Goal: Task Accomplishment & Management: Use online tool/utility

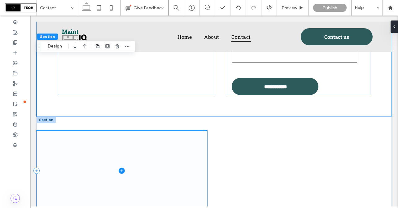
scroll to position [306, 0]
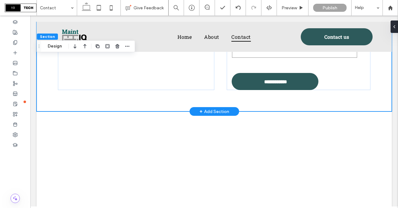
click at [217, 113] on div "+ Add Section" at bounding box center [215, 111] width 30 height 7
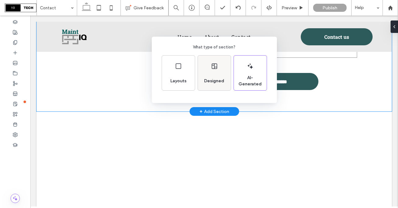
click at [210, 74] on div "Designed" at bounding box center [214, 81] width 25 height 14
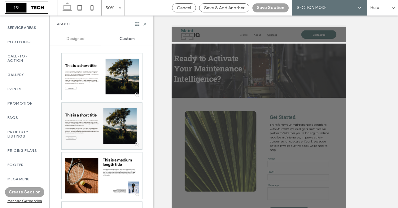
scroll to position [294, 0]
click at [18, 115] on label "FAQs" at bounding box center [24, 117] width 34 height 4
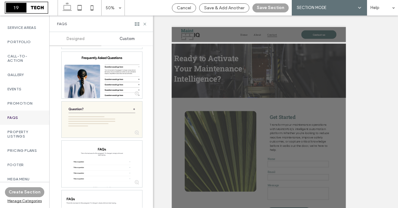
scroll to position [299, 0]
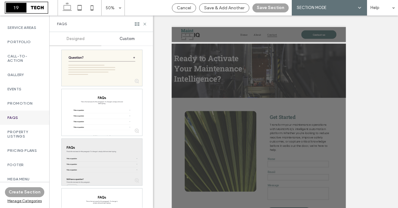
click at [86, 147] on div at bounding box center [102, 162] width 81 height 46
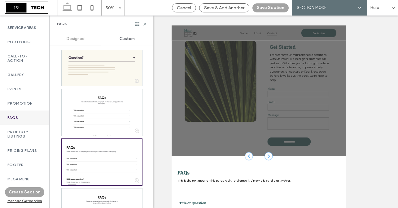
scroll to position [142, 0]
click at [277, 7] on button "Save Section" at bounding box center [271, 7] width 36 height 9
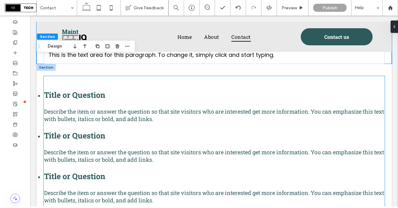
scroll to position [418, 0]
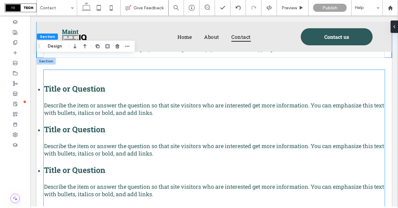
click at [105, 101] on div "Describe the item or answer the question so that site visitors who are interest…" at bounding box center [214, 108] width 341 height 15
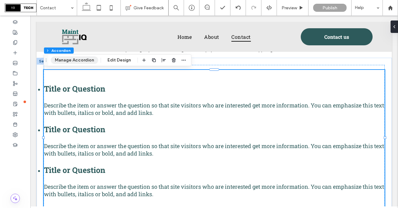
click at [78, 59] on button "Manage Accordion" at bounding box center [74, 59] width 47 height 7
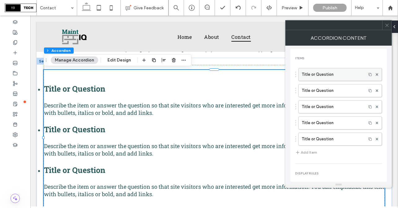
click at [329, 74] on label "Title or Question" at bounding box center [332, 74] width 61 height 12
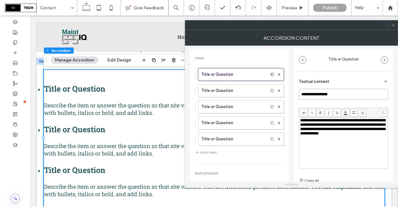
drag, startPoint x: 340, startPoint y: 94, endPoint x: 293, endPoint y: 88, distance: 47.4
click at [293, 88] on div "**********" at bounding box center [291, 114] width 203 height 136
paste input "**********"
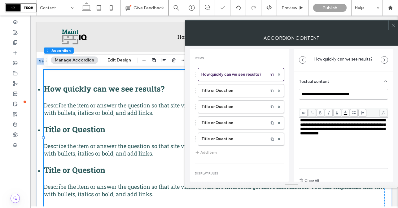
click at [338, 141] on div "**********" at bounding box center [343, 143] width 87 height 50
click at [239, 89] on label "Title or Question" at bounding box center [233, 90] width 64 height 12
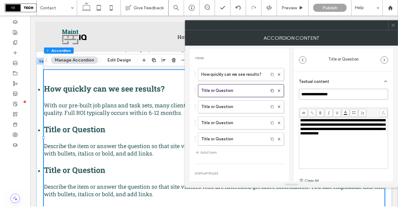
drag, startPoint x: 337, startPoint y: 95, endPoint x: 291, endPoint y: 86, distance: 46.4
click at [291, 86] on div "**********" at bounding box center [291, 114] width 203 height 136
paste input "**********"
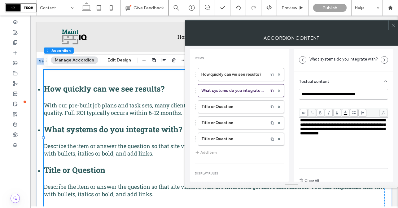
click at [331, 135] on span "**********" at bounding box center [342, 126] width 85 height 17
click at [222, 100] on div "How quickly can we see results? What systems do you integrate with? Title or Qu…" at bounding box center [239, 105] width 89 height 81
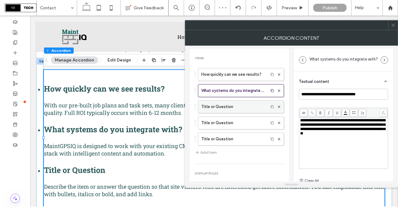
click at [222, 109] on label "Title or Question" at bounding box center [233, 106] width 64 height 12
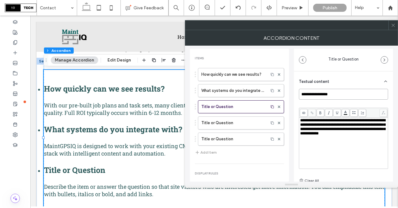
drag, startPoint x: 346, startPoint y: 95, endPoint x: 286, endPoint y: 87, distance: 60.6
click at [287, 88] on div "**********" at bounding box center [291, 114] width 203 height 136
paste input "**********"
type input "**********"
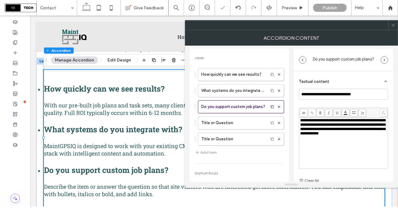
click at [321, 139] on div "**********" at bounding box center [343, 143] width 87 height 50
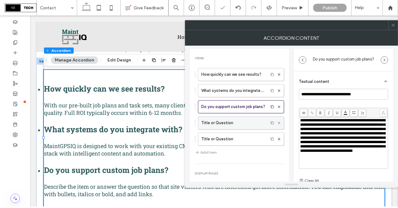
click at [278, 124] on icon at bounding box center [279, 123] width 2 height 2
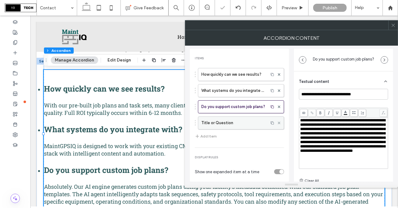
click at [278, 124] on icon at bounding box center [279, 123] width 2 height 2
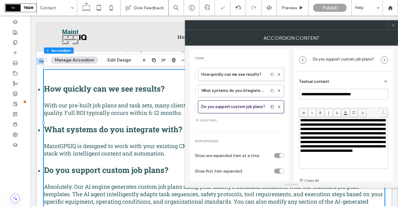
click at [263, 121] on div "How quickly can we see results? What systems do you integrate with? Do you supp…" at bounding box center [239, 96] width 89 height 62
click at [392, 26] on icon at bounding box center [393, 25] width 5 height 5
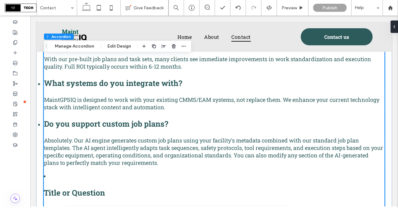
scroll to position [465, 0]
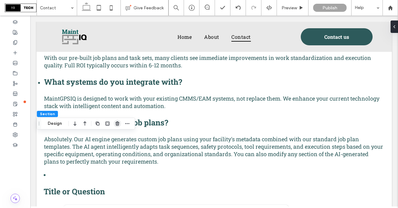
click at [115, 123] on span "button" at bounding box center [117, 123] width 7 height 7
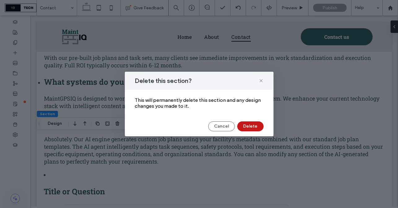
drag, startPoint x: 255, startPoint y: 124, endPoint x: 225, endPoint y: 108, distance: 34.2
click at [255, 124] on button "Delete" at bounding box center [250, 126] width 26 height 10
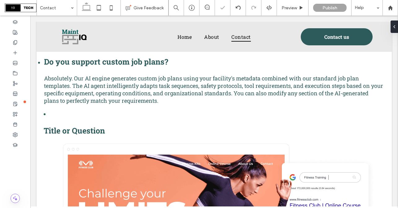
scroll to position [507, 0]
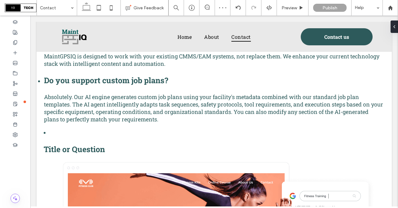
click at [119, 81] on use "button" at bounding box center [118, 81] width 4 height 4
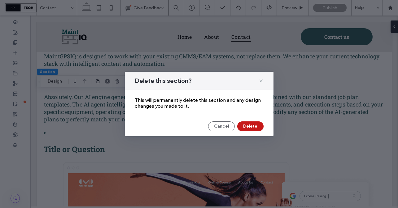
click at [248, 126] on button "Delete" at bounding box center [250, 126] width 26 height 10
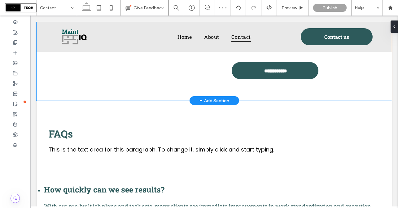
scroll to position [332, 0]
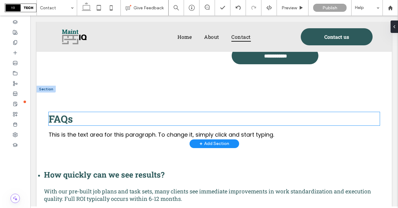
click at [63, 119] on span "FAQs" at bounding box center [61, 118] width 24 height 13
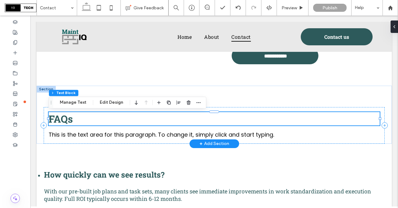
click at [63, 119] on span "FAQs" at bounding box center [61, 118] width 24 height 13
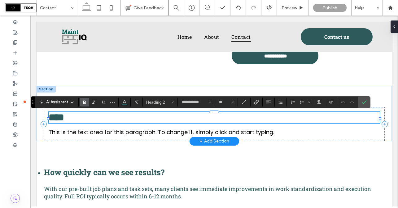
type input "**"
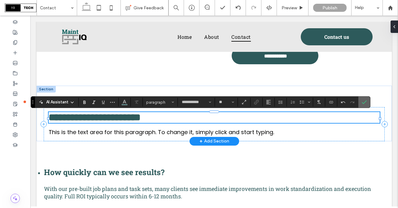
click at [367, 106] on label "Confirm" at bounding box center [364, 101] width 9 height 11
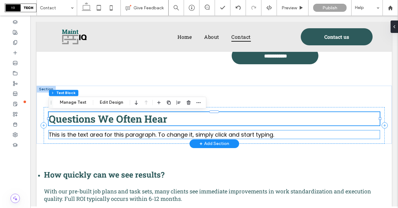
click at [305, 133] on p "This is the text area for this paragraph. To change it, simply click and start …" at bounding box center [214, 134] width 331 height 8
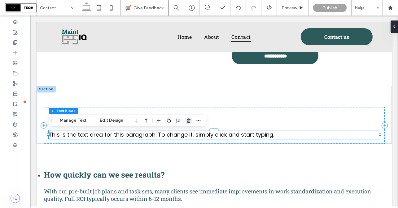
click at [187, 121] on use "button" at bounding box center [189, 120] width 4 height 4
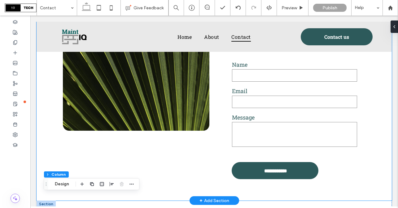
scroll to position [213, 0]
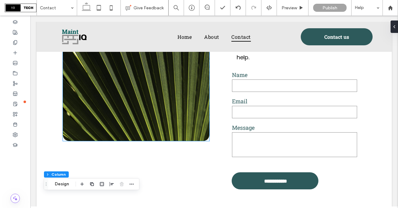
click at [164, 104] on img at bounding box center [136, 60] width 147 height 161
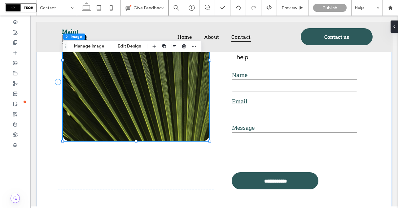
type input "**"
click at [99, 47] on button "Manage Image" at bounding box center [89, 45] width 38 height 7
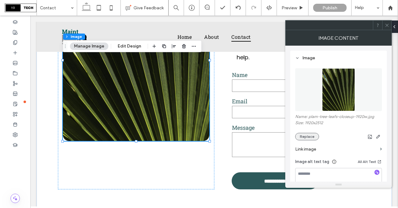
click at [299, 136] on button "Replace" at bounding box center [307, 136] width 24 height 7
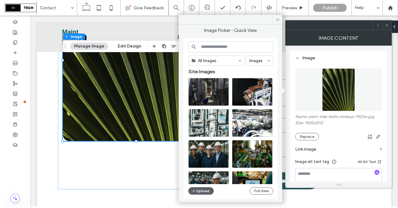
click at [226, 50] on input at bounding box center [230, 46] width 85 height 11
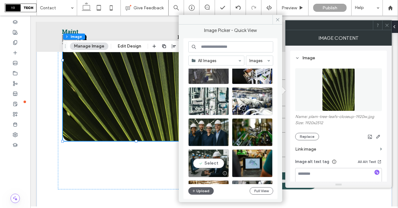
scroll to position [0, 0]
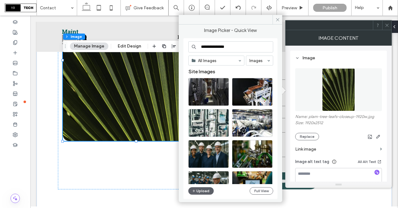
type input "**********"
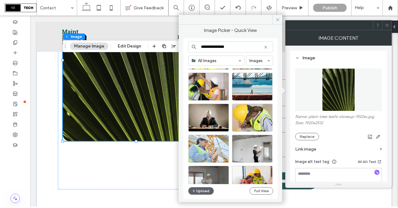
scroll to position [192, 0]
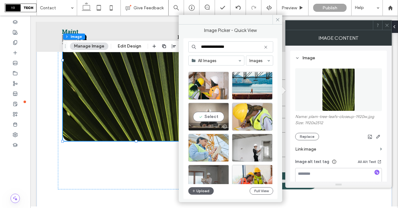
click at [214, 115] on div "Select" at bounding box center [208, 117] width 41 height 28
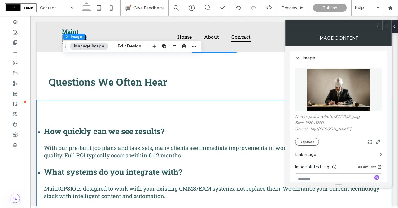
scroll to position [375, 0]
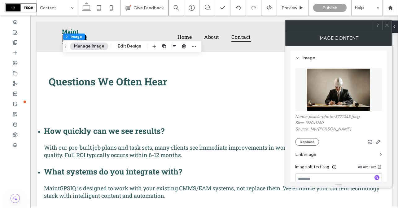
click at [388, 26] on icon at bounding box center [387, 25] width 5 height 5
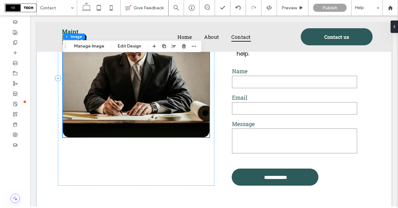
scroll to position [211, 0]
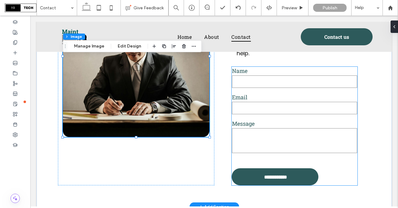
click at [250, 104] on input "email" at bounding box center [294, 108] width 125 height 12
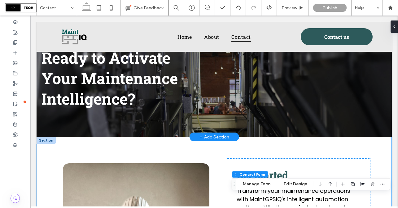
scroll to position [35, 0]
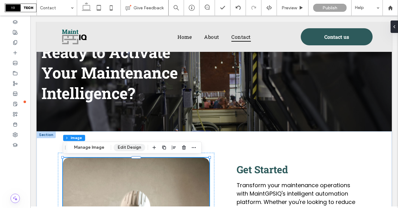
click at [128, 149] on button "Edit Design" at bounding box center [130, 147] width 32 height 7
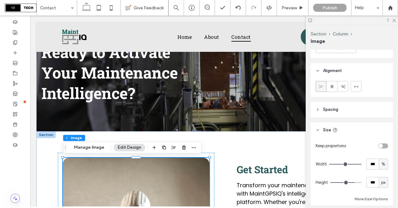
scroll to position [404, 0]
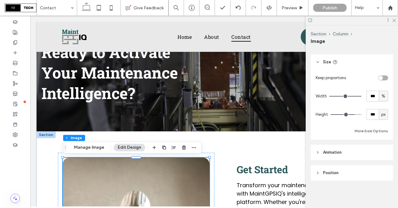
click at [335, 152] on span "Animation" at bounding box center [332, 152] width 19 height 6
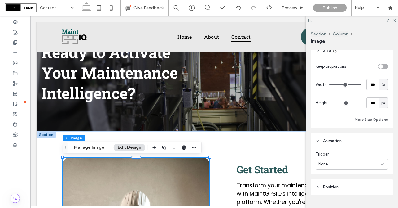
scroll to position [430, 0]
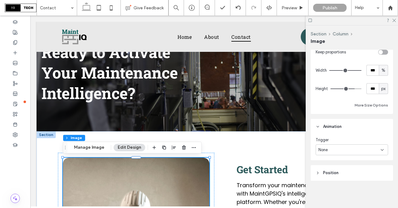
click at [332, 151] on div "None" at bounding box center [350, 150] width 62 height 6
click at [331, 183] on div "Scroll" at bounding box center [352, 182] width 72 height 11
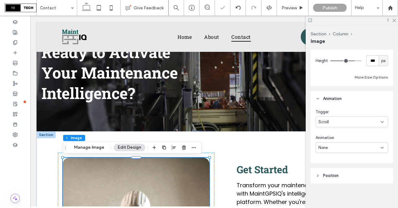
scroll to position [461, 0]
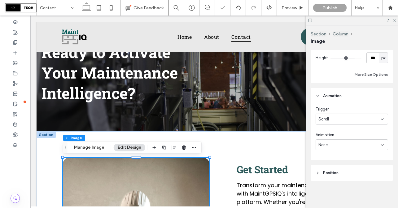
click at [337, 141] on div "None" at bounding box center [352, 144] width 73 height 11
click at [333, 91] on div "Fade" at bounding box center [352, 90] width 72 height 11
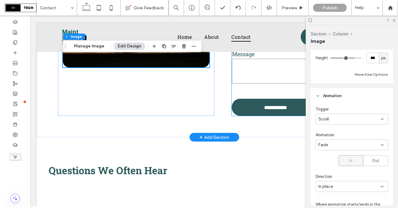
scroll to position [307, 0]
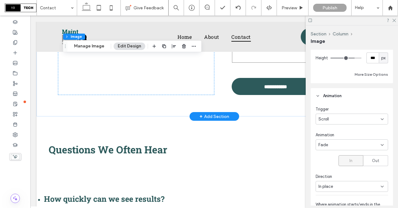
click at [221, 117] on div "+ Add Section" at bounding box center [215, 116] width 30 height 7
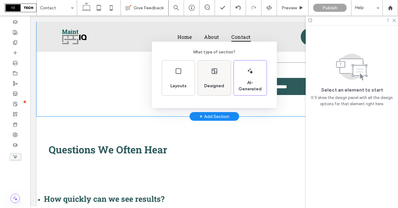
click at [214, 86] on span "Designed" at bounding box center [214, 86] width 25 height 6
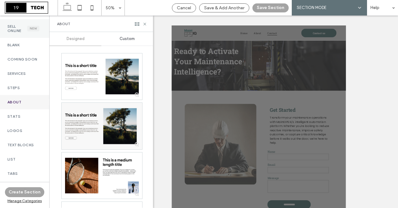
scroll to position [66, 0]
click at [26, 89] on label "Steps" at bounding box center [24, 86] width 34 height 4
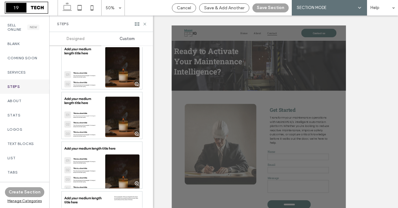
scroll to position [62, 0]
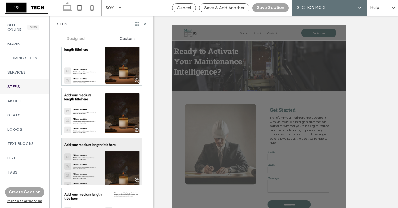
click at [82, 154] on div at bounding box center [102, 161] width 81 height 46
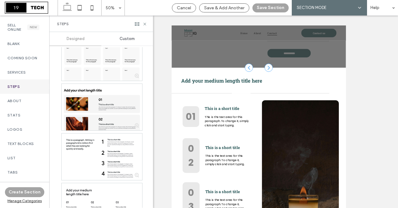
scroll to position [900, 0]
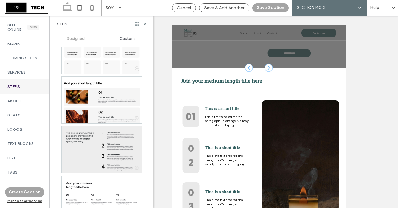
click at [93, 149] on div at bounding box center [102, 149] width 81 height 46
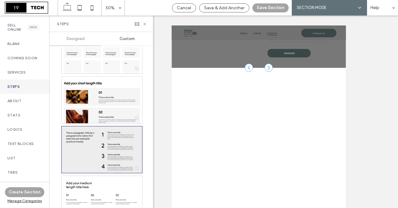
scroll to position [251, 0]
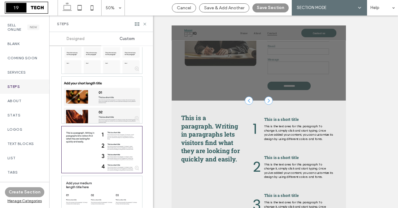
click at [265, 10] on button "Save Section" at bounding box center [271, 7] width 36 height 9
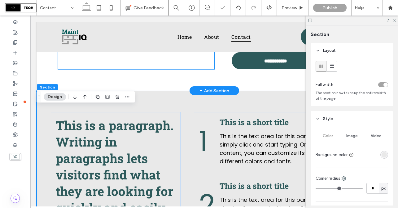
scroll to position [337, 0]
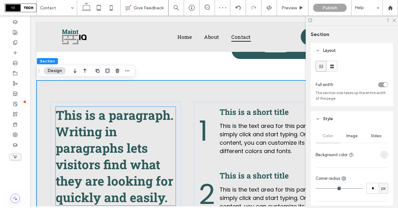
click at [121, 120] on span "This is a paragraph. Writing in paragraphs lets visitors find what they are loo…" at bounding box center [115, 156] width 118 height 99
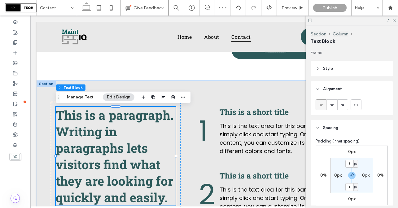
click at [121, 120] on span "This is a paragraph. Writing in paragraphs lets visitors find what they are loo…" at bounding box center [115, 156] width 118 height 99
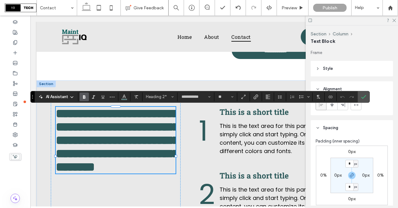
type input "**"
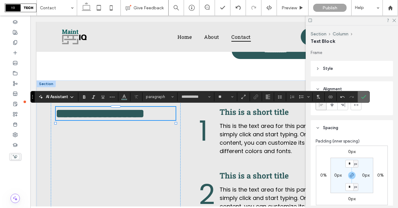
click at [364, 95] on icon "Confirm" at bounding box center [363, 96] width 5 height 5
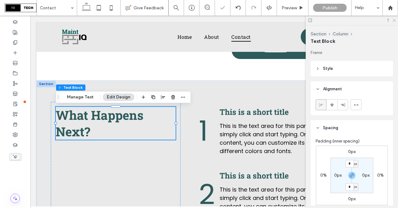
click at [394, 20] on use at bounding box center [394, 20] width 3 height 3
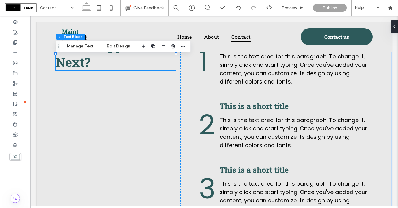
scroll to position [395, 0]
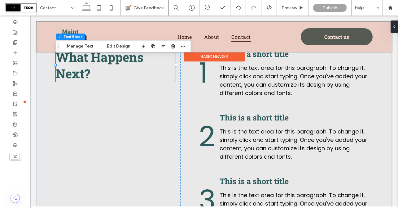
click at [245, 57] on div "Basic Header" at bounding box center [214, 57] width 61 height 10
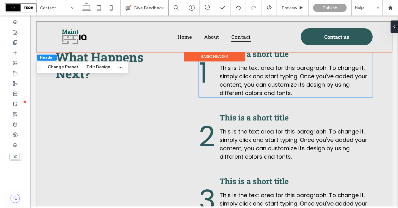
click at [258, 56] on span "This is a short title" at bounding box center [254, 54] width 69 height 10
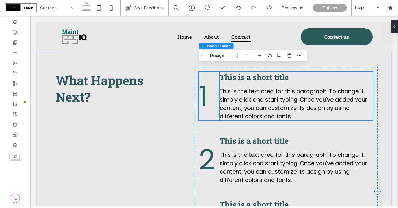
scroll to position [361, 0]
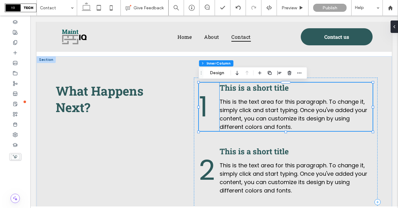
click at [251, 87] on span "This is a short title" at bounding box center [254, 87] width 69 height 10
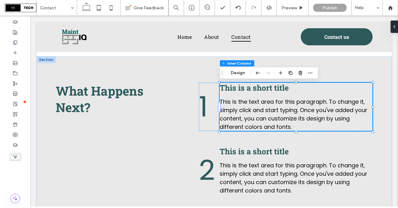
click at [251, 87] on span "This is a short title" at bounding box center [254, 87] width 69 height 10
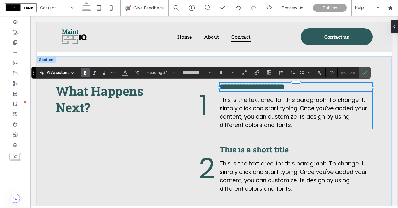
type input "**"
click at [365, 73] on icon "Confirm" at bounding box center [364, 72] width 5 height 5
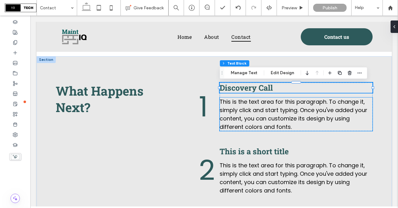
click at [254, 117] on span "This is the text area for this paragraph. To change it, simply click and start …" at bounding box center [294, 114] width 148 height 33
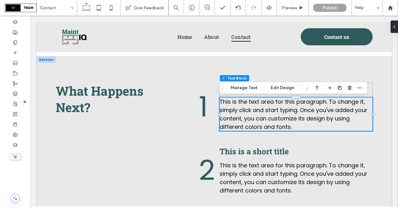
click at [254, 117] on span "This is the text area for this paragraph. To change it, simply click and start …" at bounding box center [294, 114] width 148 height 33
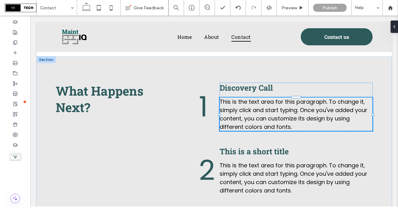
type input "*******"
type input "**"
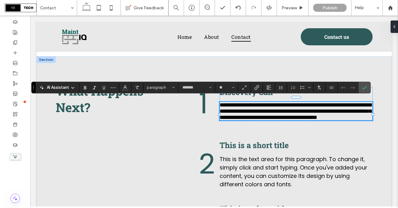
type input "**********"
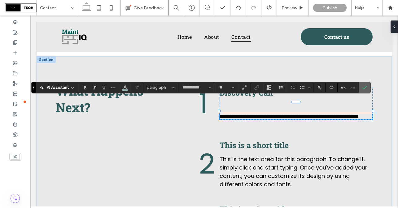
click at [364, 87] on icon "Confirm" at bounding box center [364, 87] width 5 height 5
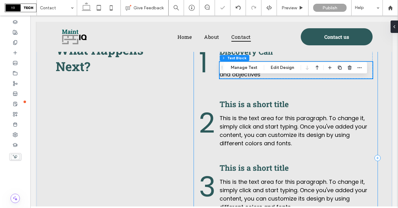
scroll to position [412, 0]
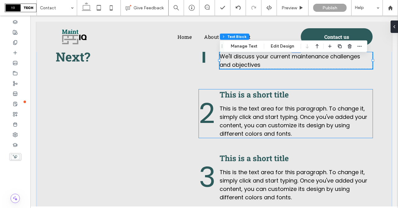
click at [253, 96] on span "This is a short title" at bounding box center [254, 94] width 69 height 10
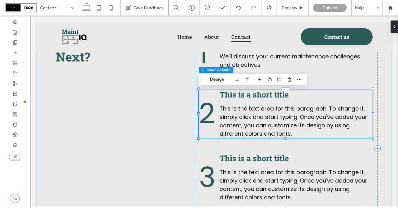
click at [253, 96] on span "This is a short title" at bounding box center [254, 94] width 69 height 10
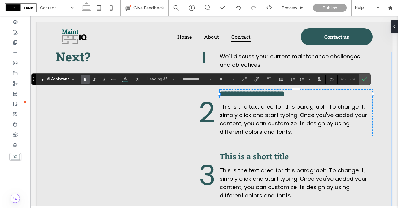
paste div
type input "**"
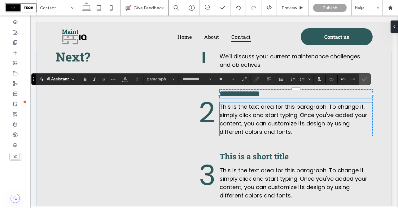
click at [244, 118] on span "This is the text area for this paragraph. To change it, simply click and start …" at bounding box center [294, 119] width 148 height 33
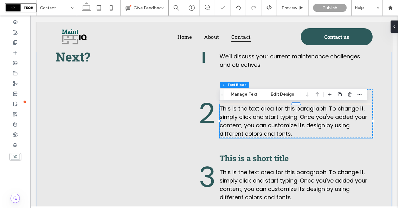
click at [244, 118] on span "This is the text area for this paragraph. To change it, simply click and start …" at bounding box center [294, 120] width 148 height 33
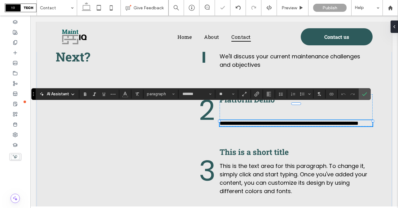
type input "**********"
click at [368, 95] on label "Confirm" at bounding box center [364, 93] width 9 height 11
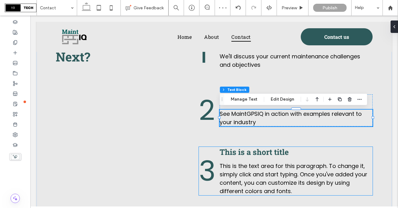
click at [318, 154] on h3 "This is a short title" at bounding box center [296, 152] width 153 height 10
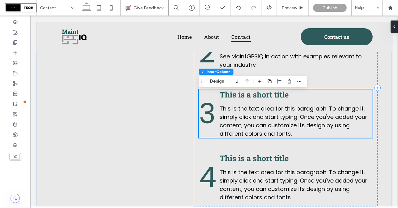
scroll to position [470, 0]
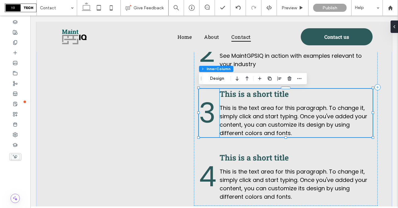
click at [246, 94] on span "This is a short title" at bounding box center [254, 94] width 69 height 10
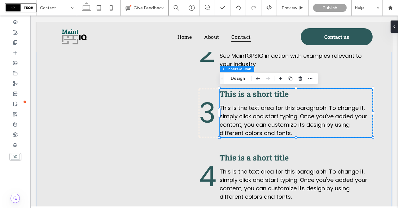
click at [246, 94] on span "This is a short title" at bounding box center [254, 94] width 69 height 10
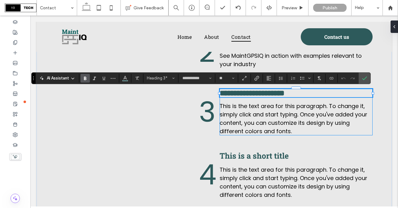
type input "**"
click at [366, 79] on icon "Confirm" at bounding box center [364, 78] width 5 height 5
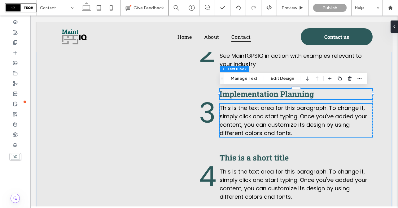
click at [259, 118] on span "This is the text area for this paragraph. To change it, simply click and start …" at bounding box center [294, 120] width 148 height 33
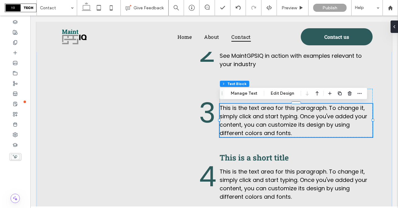
click at [259, 118] on span "This is the text area for this paragraph. To change it, simply click and start …" at bounding box center [294, 120] width 148 height 33
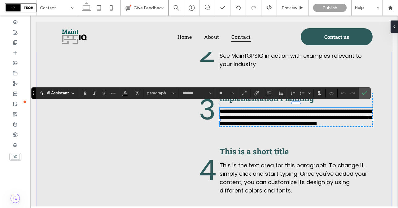
type input "**********"
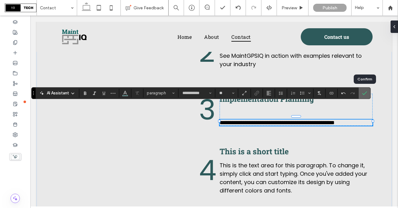
click at [363, 94] on icon "Confirm" at bounding box center [364, 93] width 5 height 5
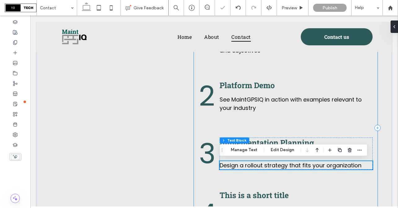
scroll to position [427, 0]
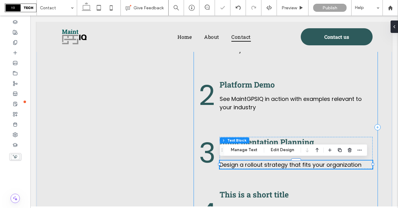
click at [277, 121] on div "1 Discovery Call We'll discuss your current maintenance challenges and objectiv…" at bounding box center [286, 127] width 184 height 230
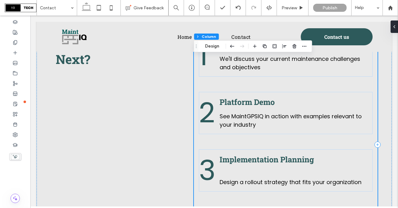
scroll to position [424, 0]
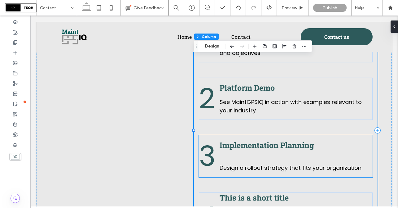
click at [245, 164] on span "Design a rollout strategy that fits your organization" at bounding box center [291, 168] width 142 height 8
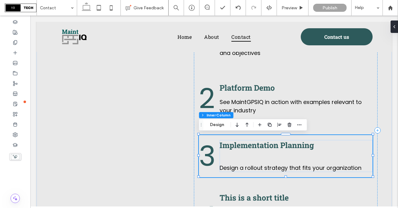
click at [239, 170] on span "Design a rollout strategy that fits your organization" at bounding box center [291, 168] width 142 height 8
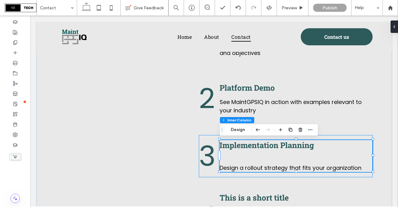
click at [238, 164] on span "Design a rollout strategy that fits your organization" at bounding box center [291, 168] width 142 height 8
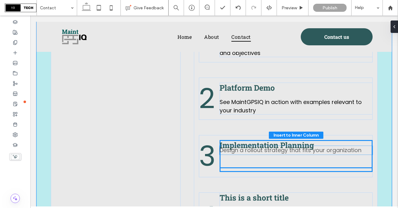
drag, startPoint x: 296, startPoint y: 164, endPoint x: 296, endPoint y: 147, distance: 17.4
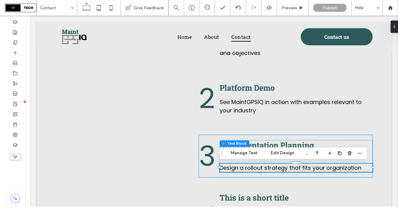
click at [290, 174] on div "3 Implementation Planning Design a rollout strategy that fits your organization" at bounding box center [286, 156] width 174 height 42
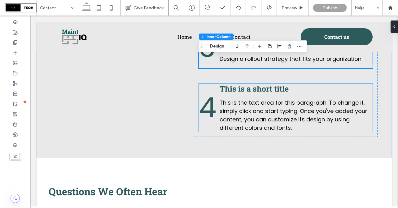
scroll to position [533, 0]
click at [243, 88] on span "This is a short title" at bounding box center [254, 88] width 69 height 10
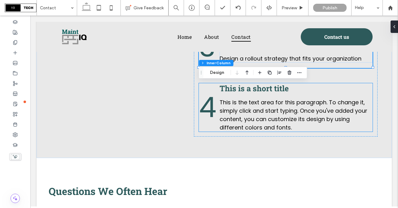
click at [243, 88] on span "This is a short title" at bounding box center [254, 88] width 69 height 10
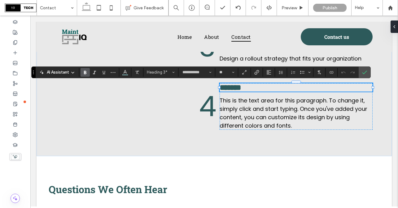
type input "**"
click at [365, 72] on use "Confirm" at bounding box center [364, 72] width 5 height 4
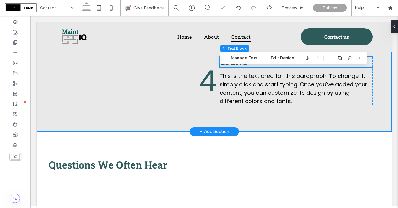
scroll to position [564, 0]
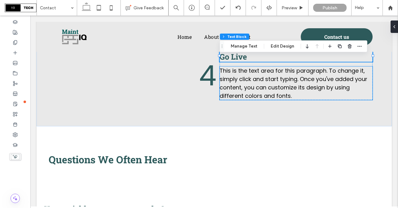
click at [263, 76] on span "This is the text area for this paragraph. To change it, simply click and start …" at bounding box center [294, 83] width 148 height 33
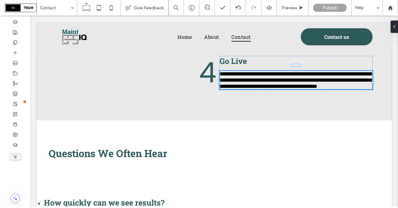
type input "*******"
type input "**"
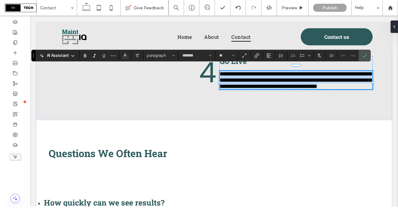
type input "**********"
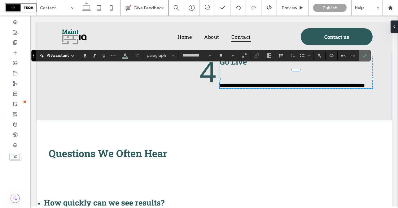
click at [367, 55] on icon "Confirm" at bounding box center [364, 55] width 5 height 5
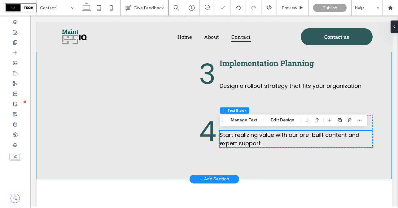
scroll to position [505, 0]
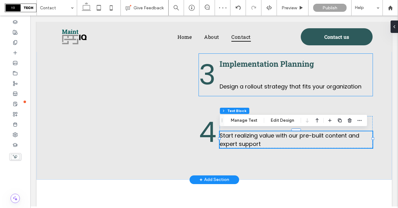
click at [304, 87] on span "Design a rollout strategy that fits your organization" at bounding box center [291, 86] width 142 height 8
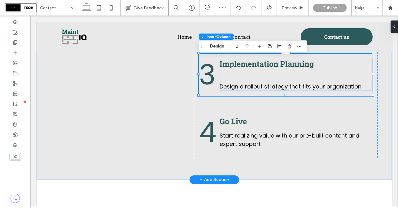
click at [304, 87] on span "Design a rollout strategy that fits your organization" at bounding box center [291, 86] width 142 height 8
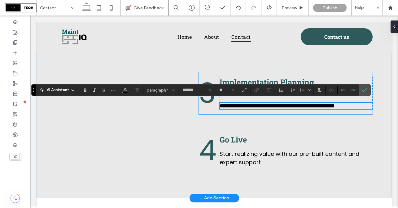
scroll to position [484, 0]
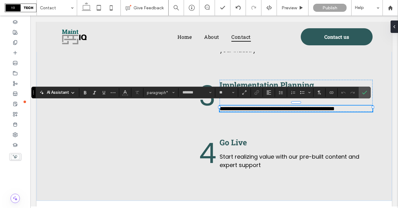
click at [326, 109] on span "**********" at bounding box center [277, 109] width 115 height 6
click at [363, 106] on p "**********" at bounding box center [296, 108] width 153 height 6
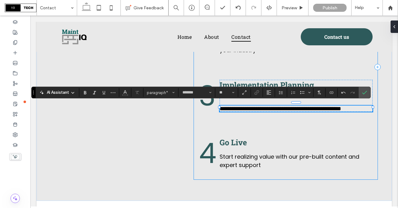
scroll to position [475, 0]
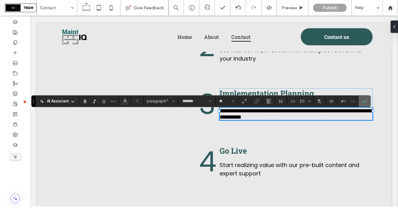
click at [366, 101] on icon "Confirm" at bounding box center [364, 101] width 5 height 5
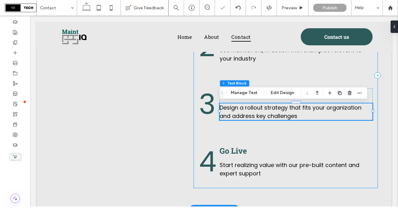
click at [344, 138] on div "1 Discovery Call We'll discuss your current maintenance challenges and objectiv…" at bounding box center [286, 75] width 184 height 224
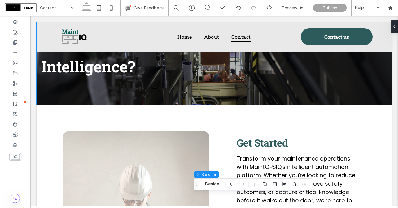
scroll to position [0, 0]
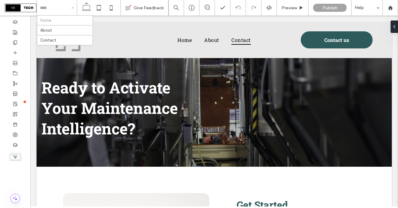
click at [64, 7] on input at bounding box center [55, 7] width 31 height 15
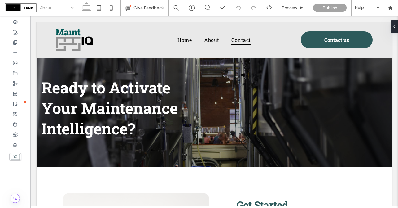
click at [60, 5] on input at bounding box center [55, 7] width 31 height 15
click at [111, 8] on icon at bounding box center [111, 8] width 12 height 12
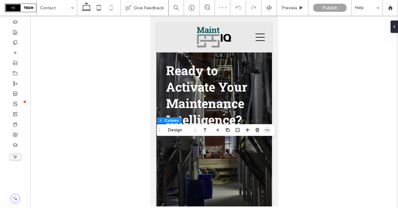
click at [267, 130] on icon "button" at bounding box center [267, 129] width 5 height 5
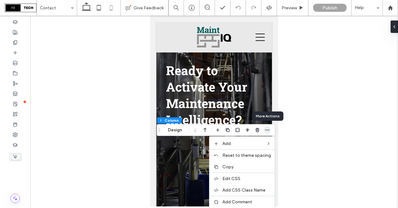
click at [268, 129] on icon "button" at bounding box center [267, 129] width 5 height 5
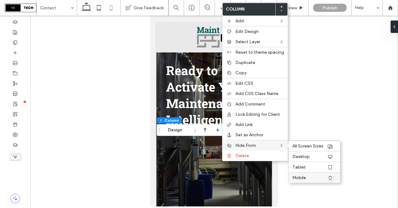
click at [305, 177] on label "Mobile" at bounding box center [310, 177] width 35 height 5
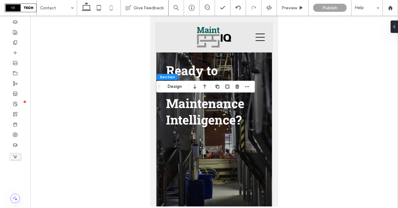
click at [171, 91] on div "Section Design" at bounding box center [206, 87] width 99 height 12
click at [171, 86] on button "Design" at bounding box center [175, 86] width 22 height 7
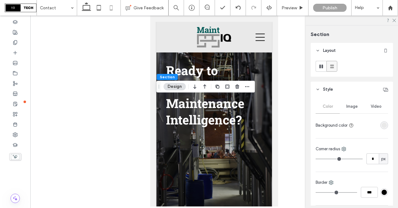
click at [382, 125] on div "rgba(233, 233, 233, 1)" at bounding box center [384, 124] width 5 height 5
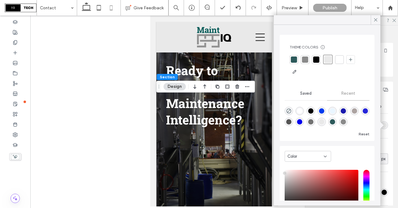
click at [342, 60] on div at bounding box center [340, 59] width 6 height 6
click at [375, 21] on use at bounding box center [375, 19] width 3 height 3
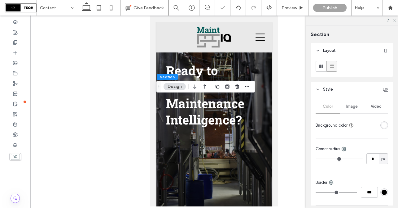
click at [396, 20] on icon at bounding box center [394, 20] width 4 height 4
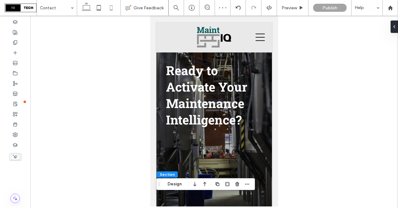
click at [88, 7] on icon at bounding box center [86, 8] width 12 height 12
type input "*"
